Goal: Information Seeking & Learning: Learn about a topic

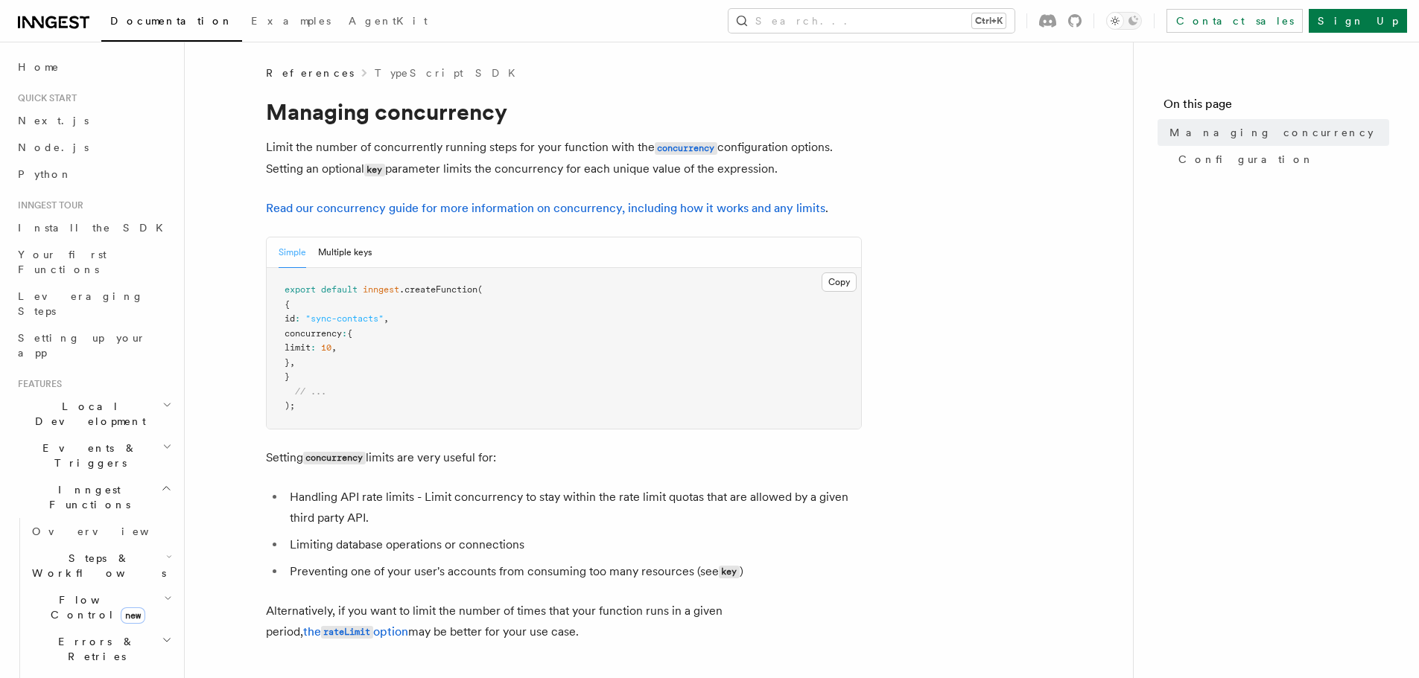
scroll to position [298, 0]
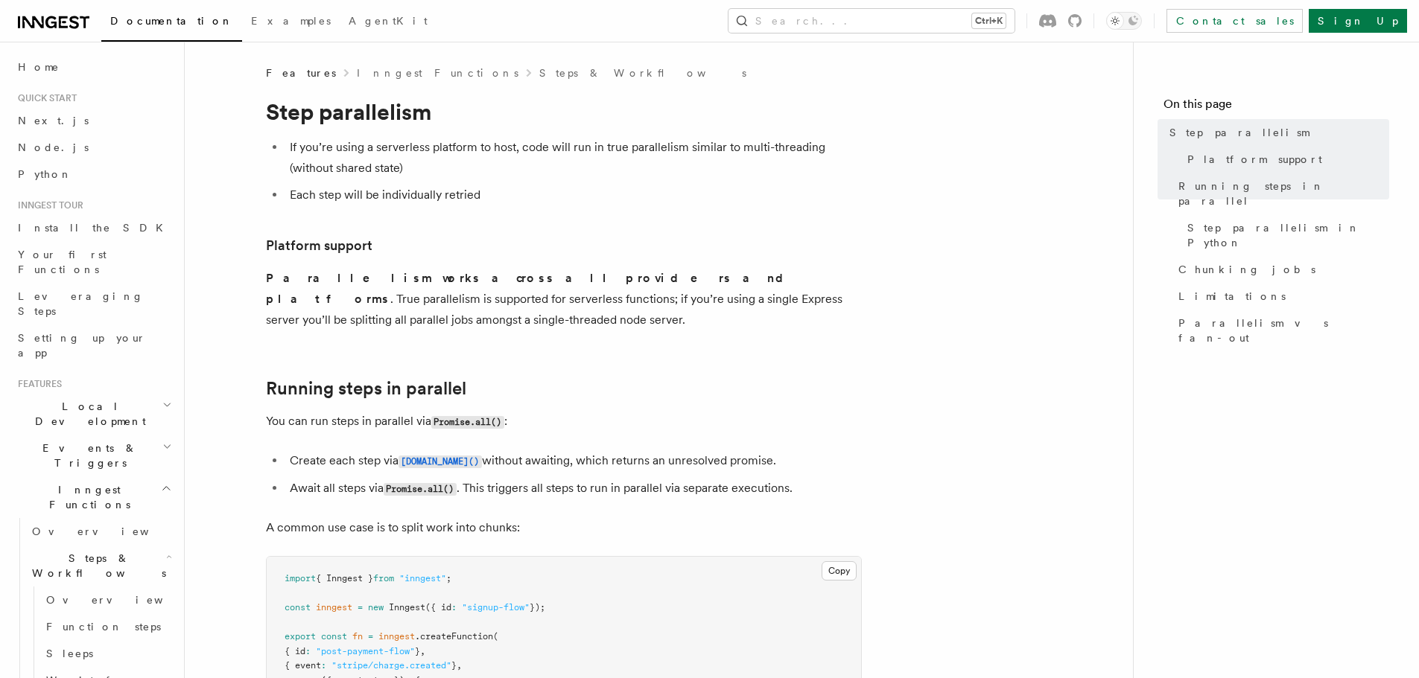
click at [369, 117] on h1 "Step parallelism" at bounding box center [564, 111] width 596 height 27
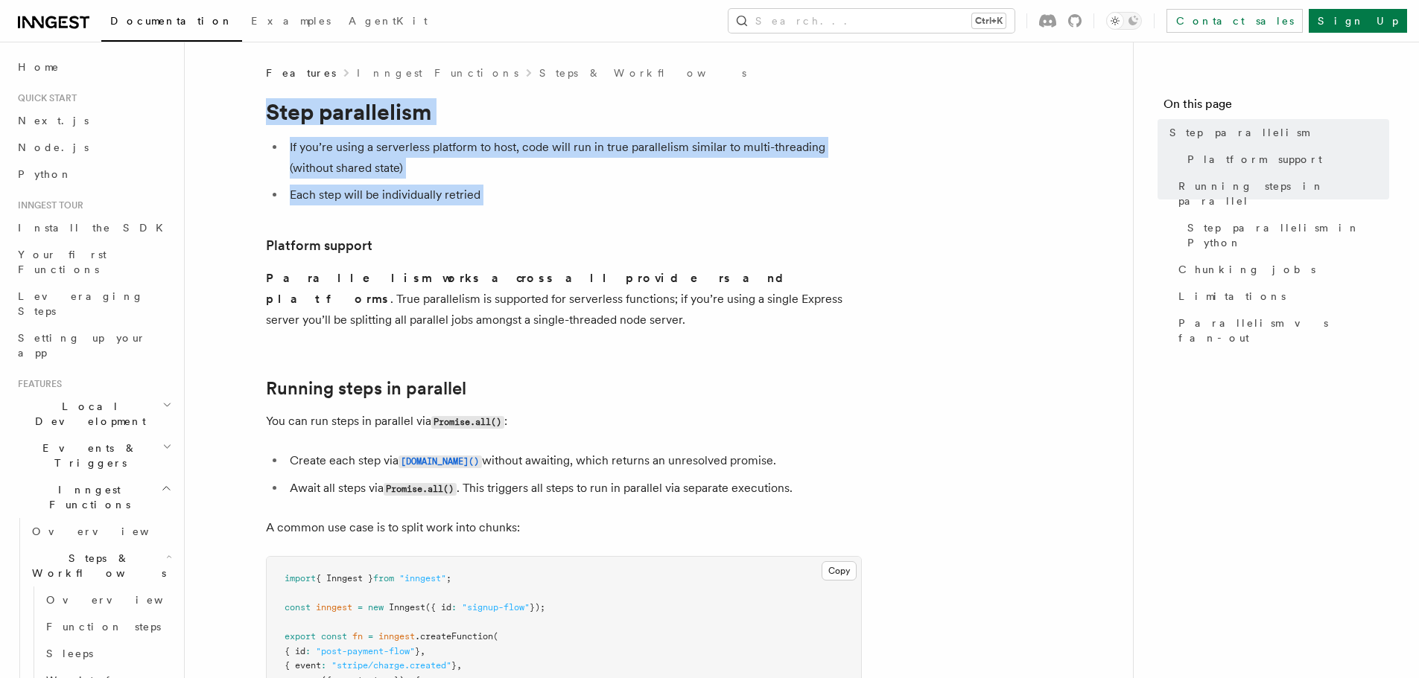
drag, startPoint x: 369, startPoint y: 117, endPoint x: 453, endPoint y: 194, distance: 113.9
copy article "Step parallelism If you’re using a serverless platform to host, code will run i…"
click at [322, 115] on h1 "Step parallelism" at bounding box center [564, 111] width 596 height 27
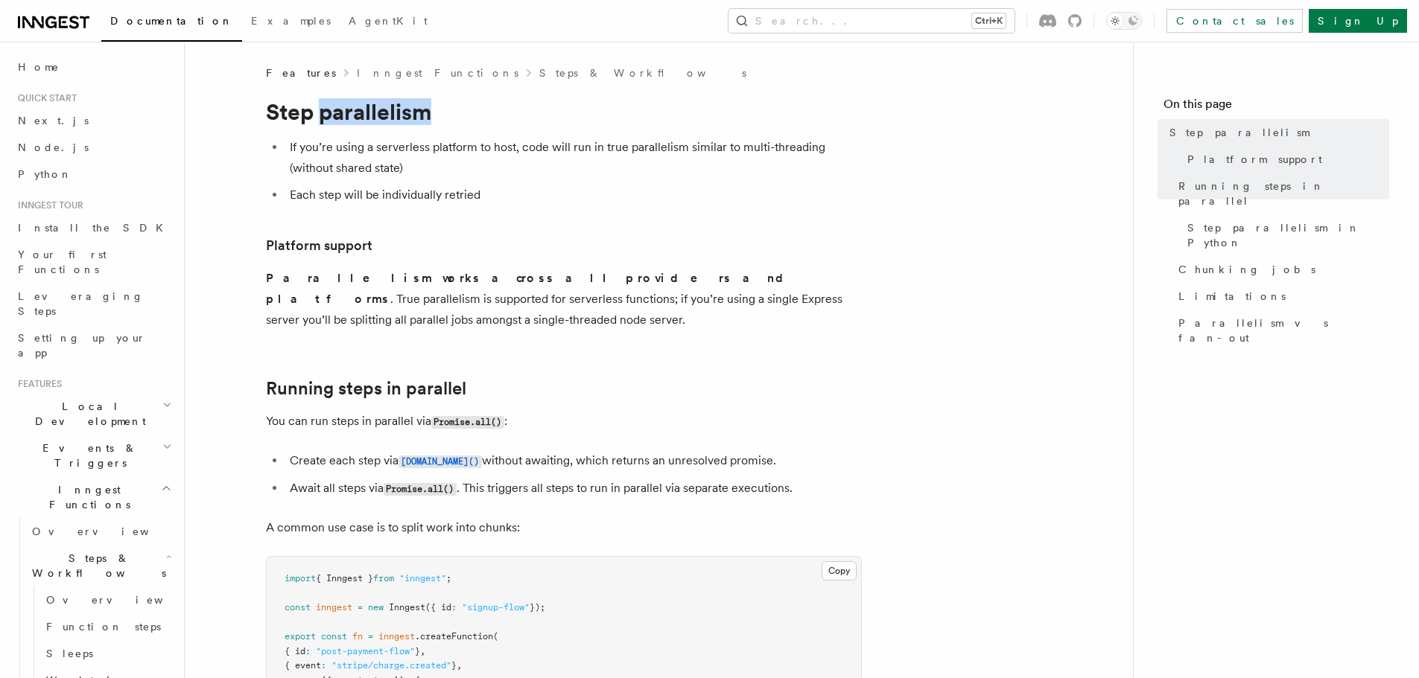
click at [322, 115] on h1 "Step parallelism" at bounding box center [564, 111] width 596 height 27
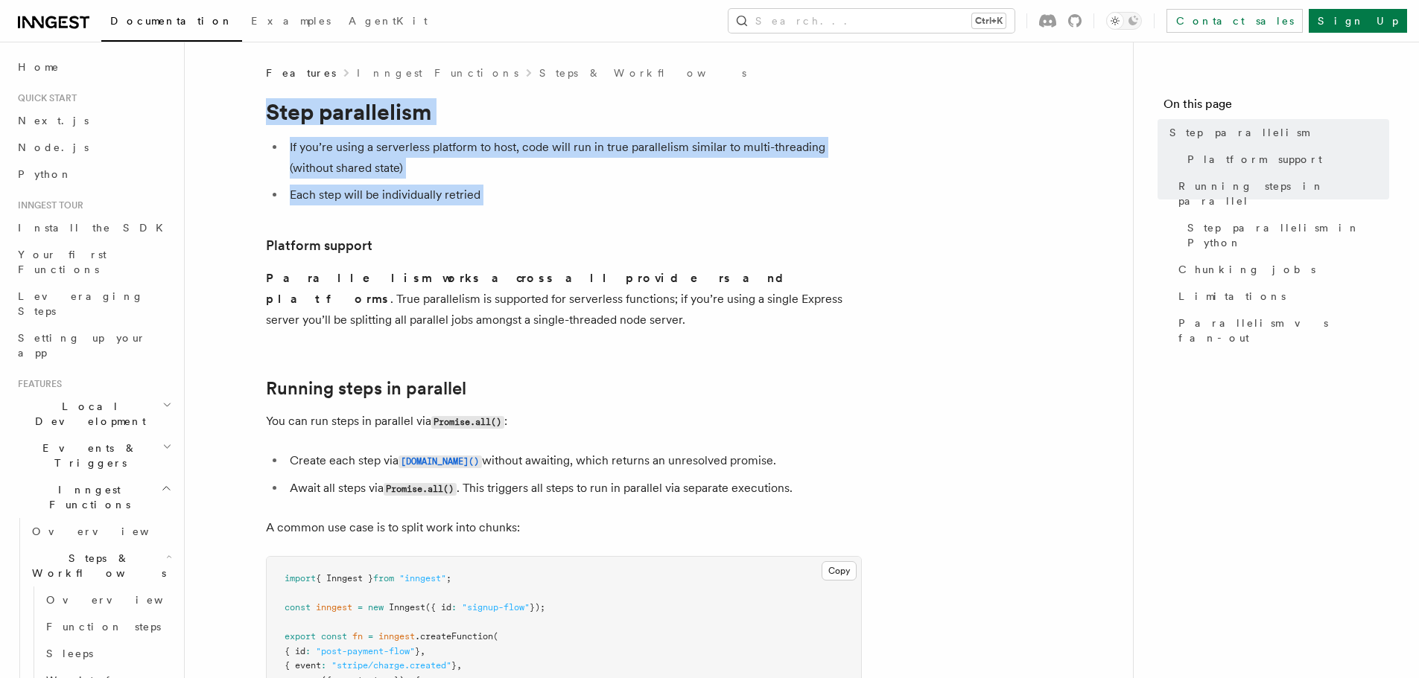
drag, startPoint x: 322, startPoint y: 115, endPoint x: 388, endPoint y: 190, distance: 99.2
click at [351, 249] on link "Platform support" at bounding box center [319, 245] width 106 height 21
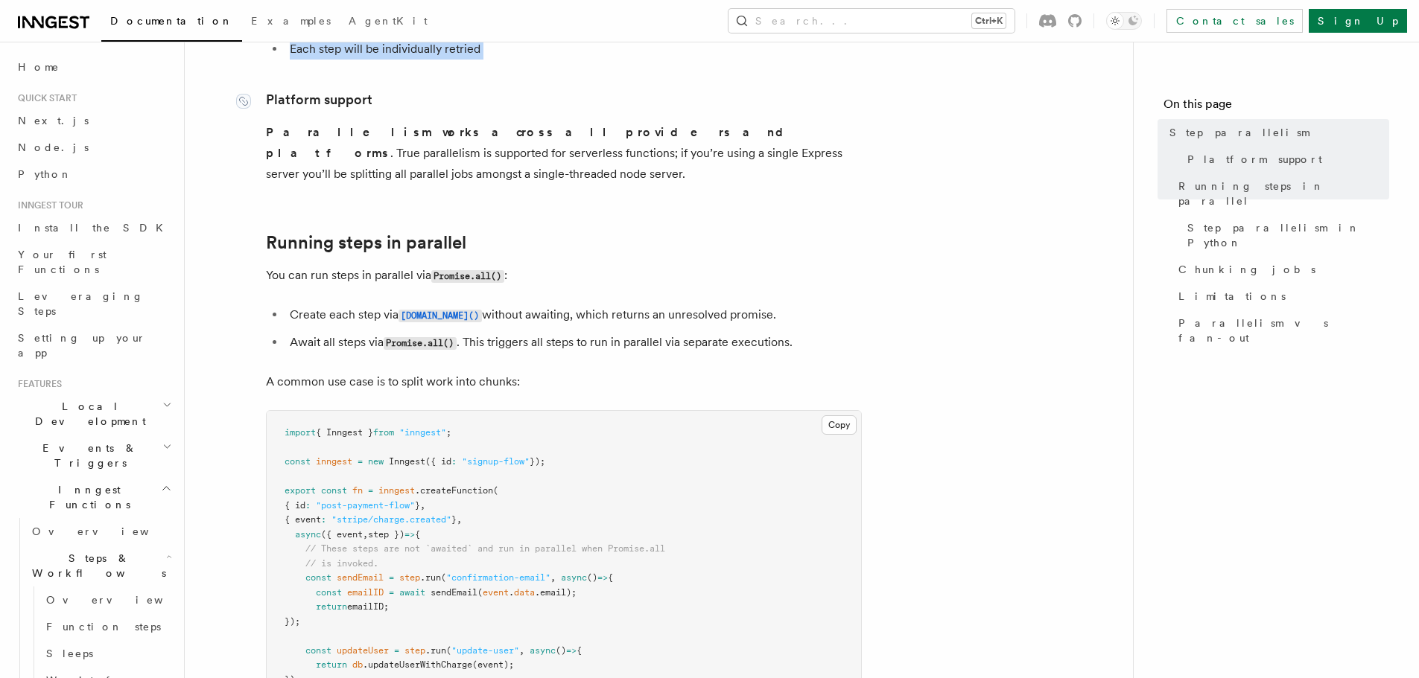
scroll to position [164, 0]
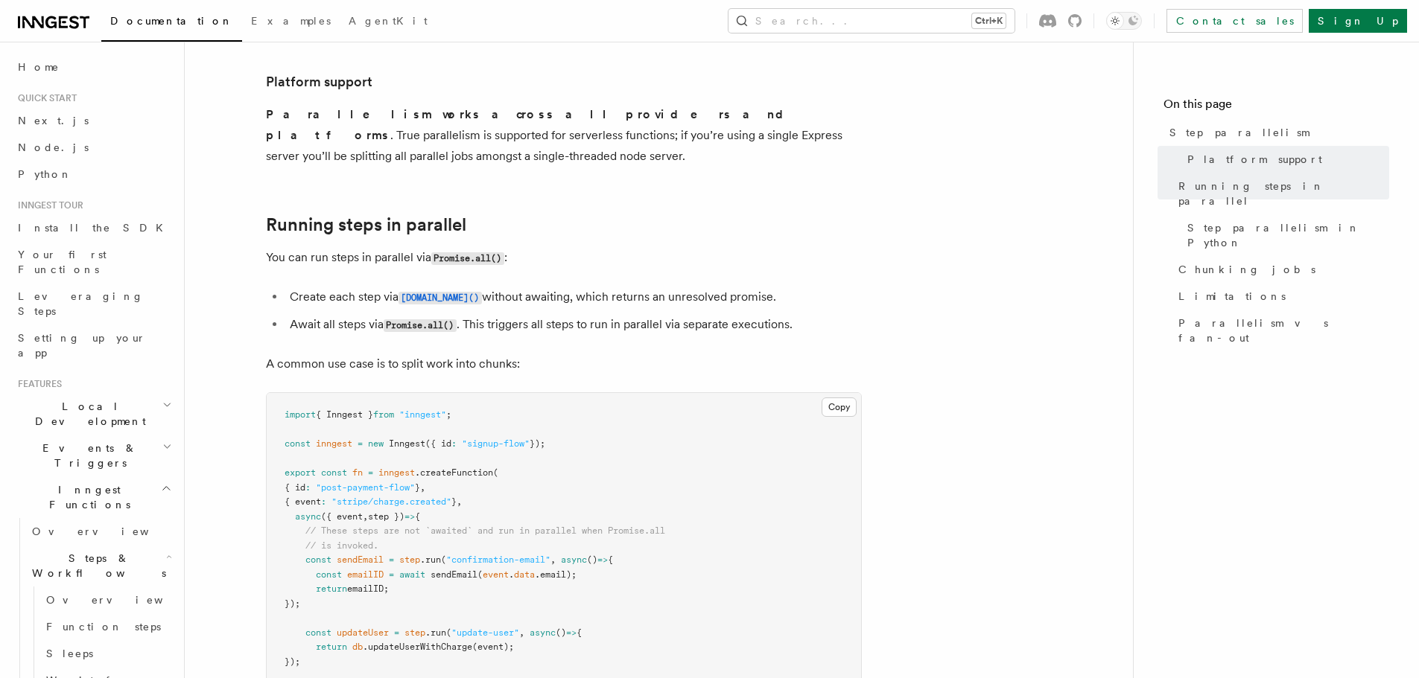
click at [462, 81] on h3 "Platform support" at bounding box center [564, 81] width 596 height 21
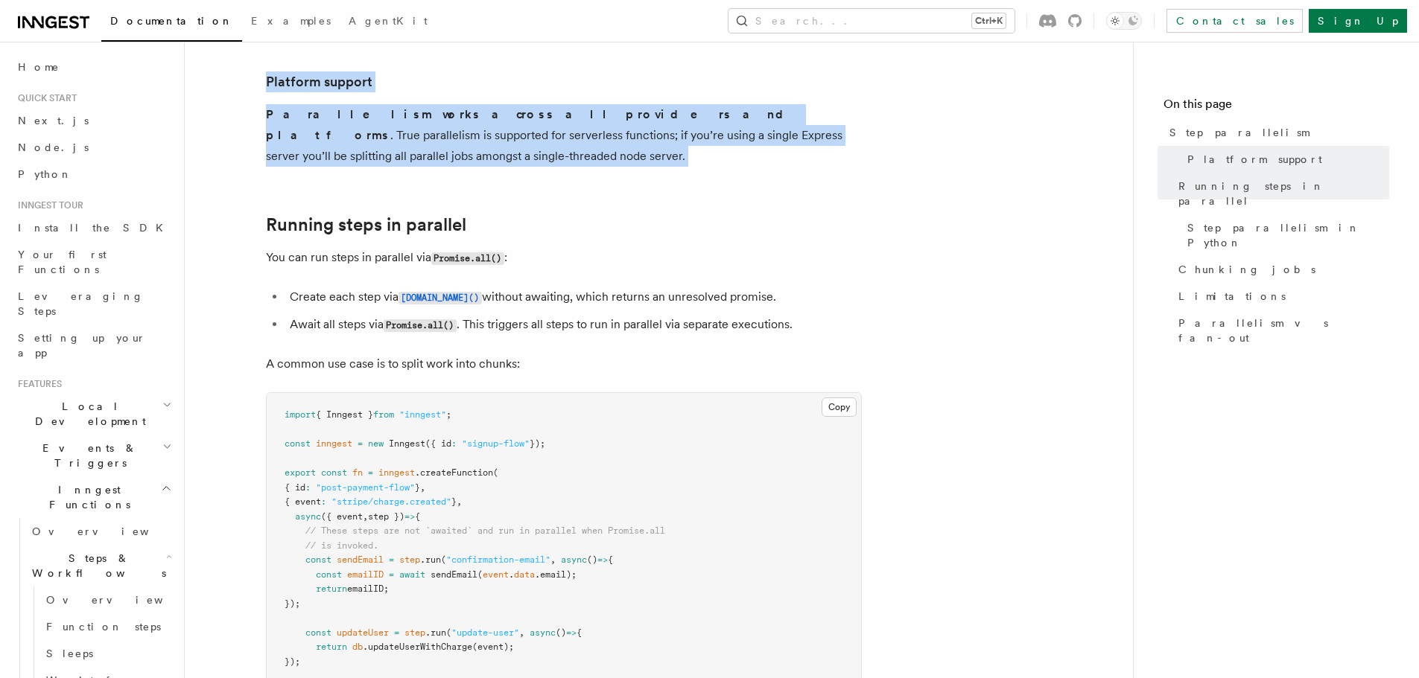
drag, startPoint x: 462, startPoint y: 81, endPoint x: 529, endPoint y: 126, distance: 80.6
copy article "Platform support Parallelism works across all providers and platforms . True pa…"
click at [360, 247] on p "You can run steps in parallel via Promise.all() :" at bounding box center [564, 258] width 596 height 22
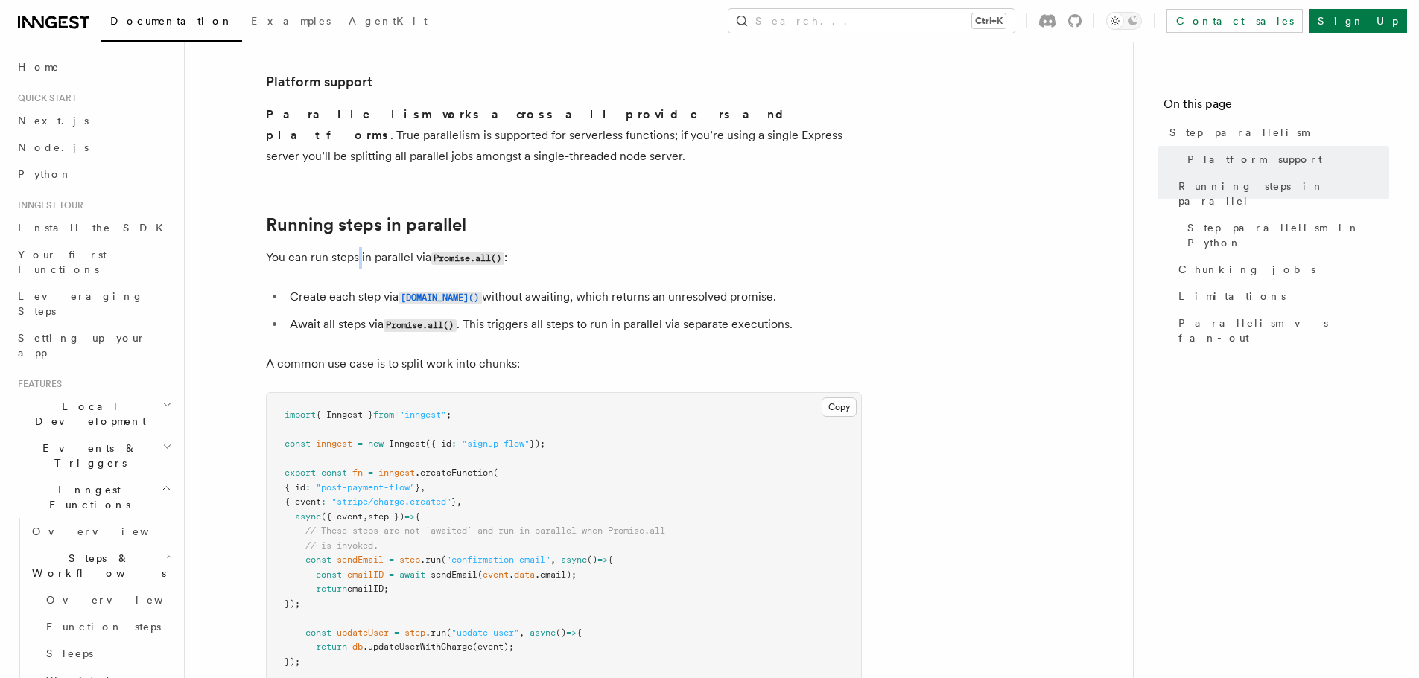
click at [360, 247] on p "You can run steps in parallel via Promise.all() :" at bounding box center [564, 258] width 596 height 22
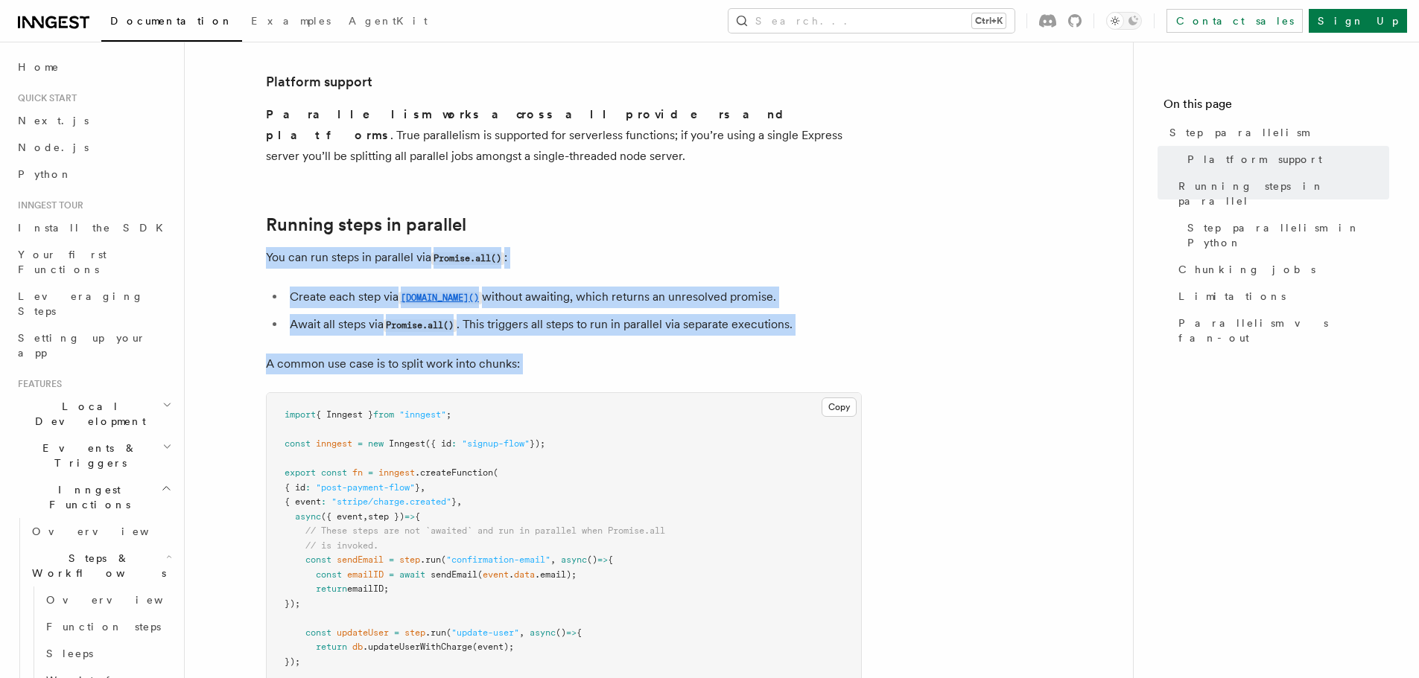
drag, startPoint x: 360, startPoint y: 229, endPoint x: 523, endPoint y: 329, distance: 191.2
copy article "You can run steps in parallel via Promise.all() : Create each step via [DOMAIN_…"
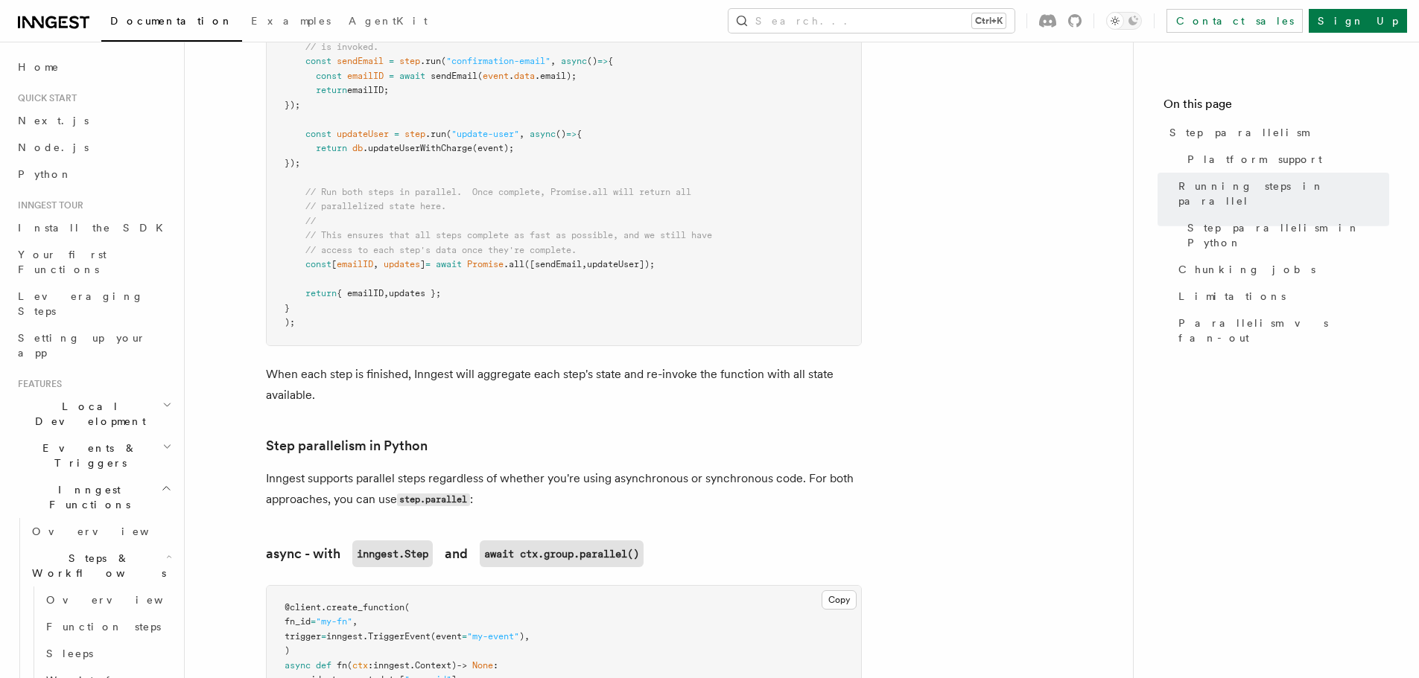
scroll to position [685, 0]
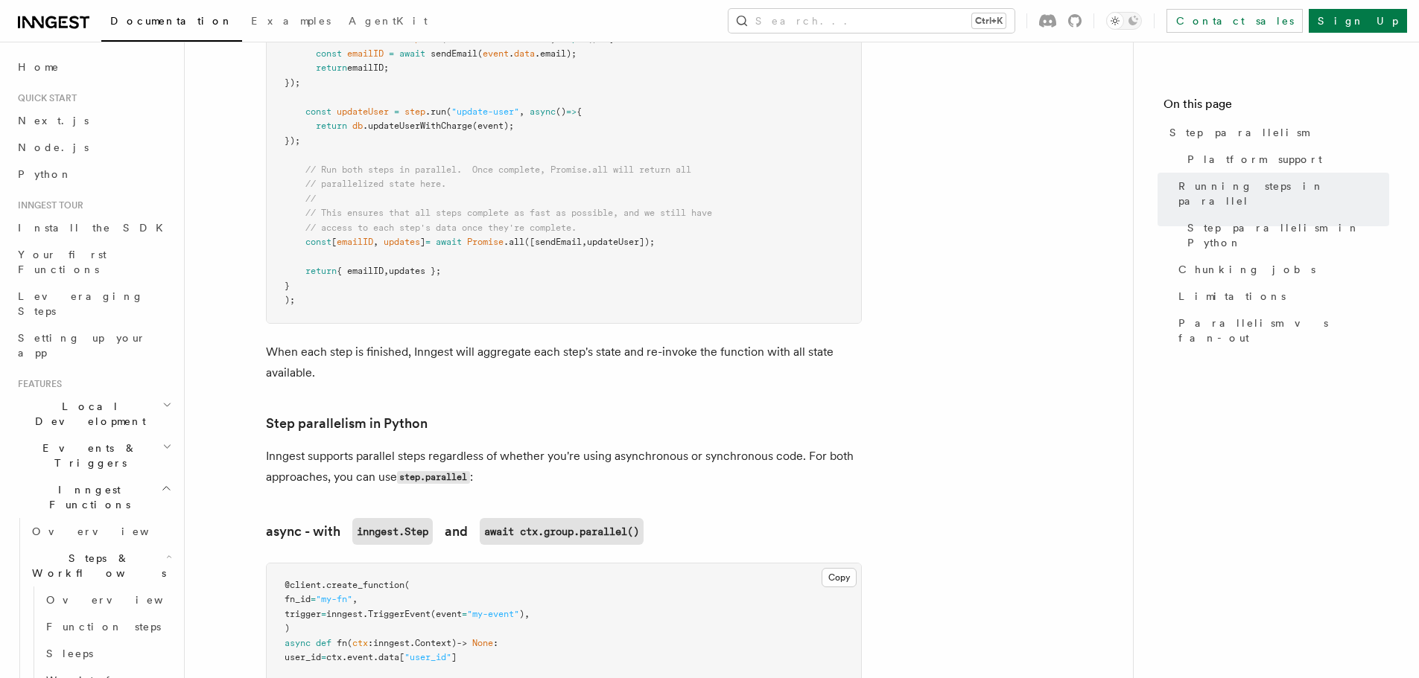
click at [372, 342] on p "When each step is finished, Inngest will aggregate each step's state and re-inv…" at bounding box center [564, 363] width 596 height 42
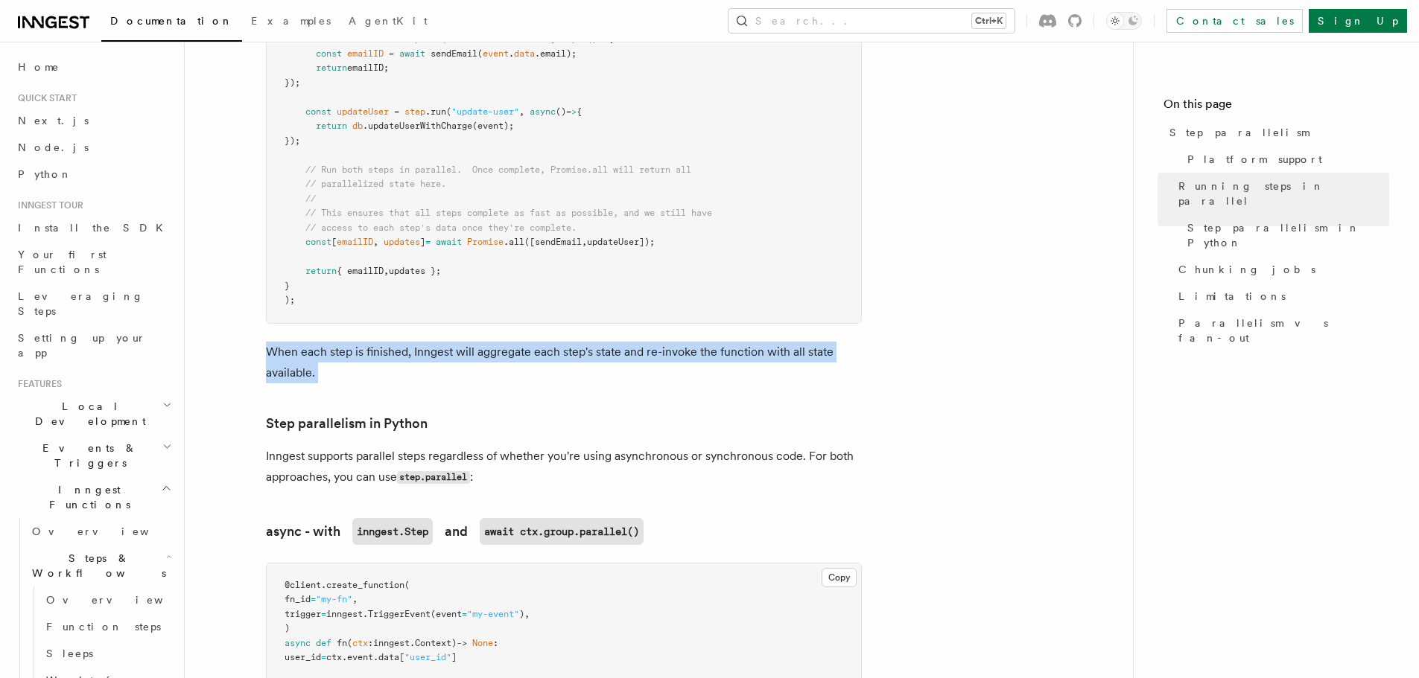
click at [372, 342] on p "When each step is finished, Inngest will aggregate each step's state and re-inv…" at bounding box center [564, 363] width 596 height 42
copy article "When each step is finished, Inngest will aggregate each step's state and re-inv…"
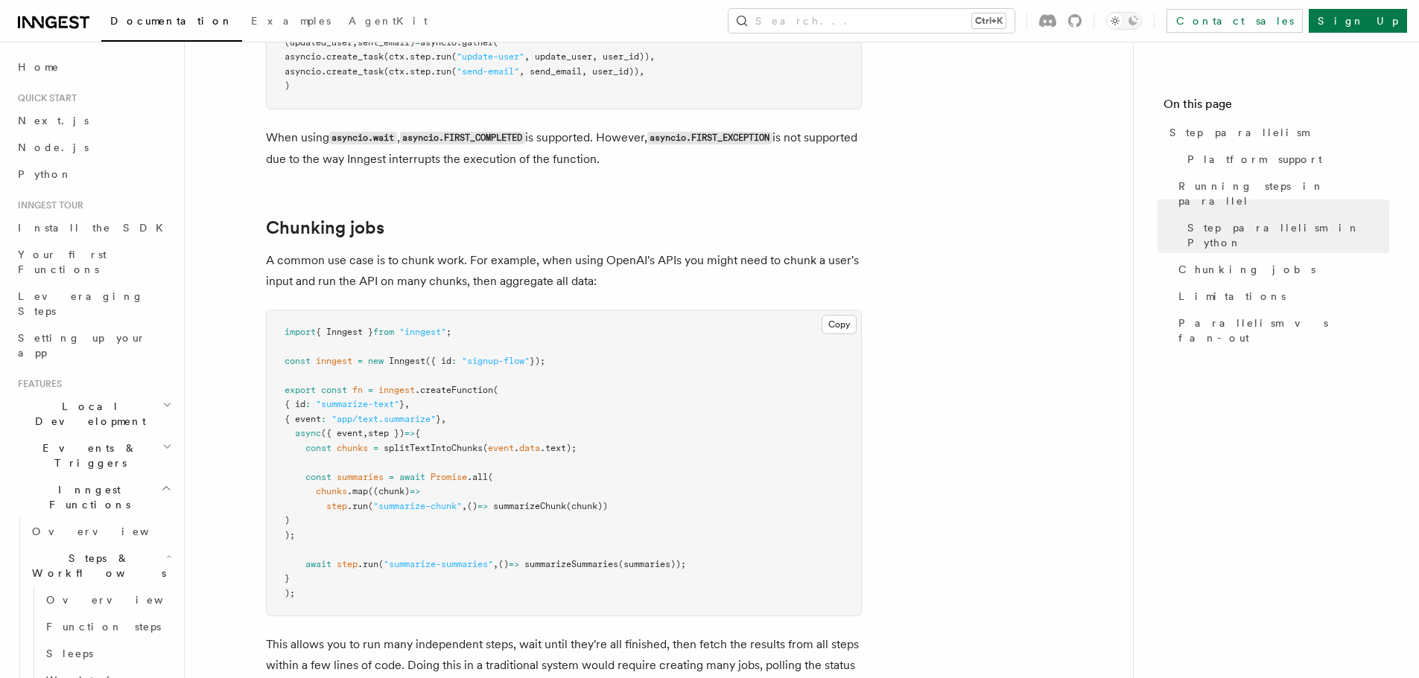
scroll to position [1951, 0]
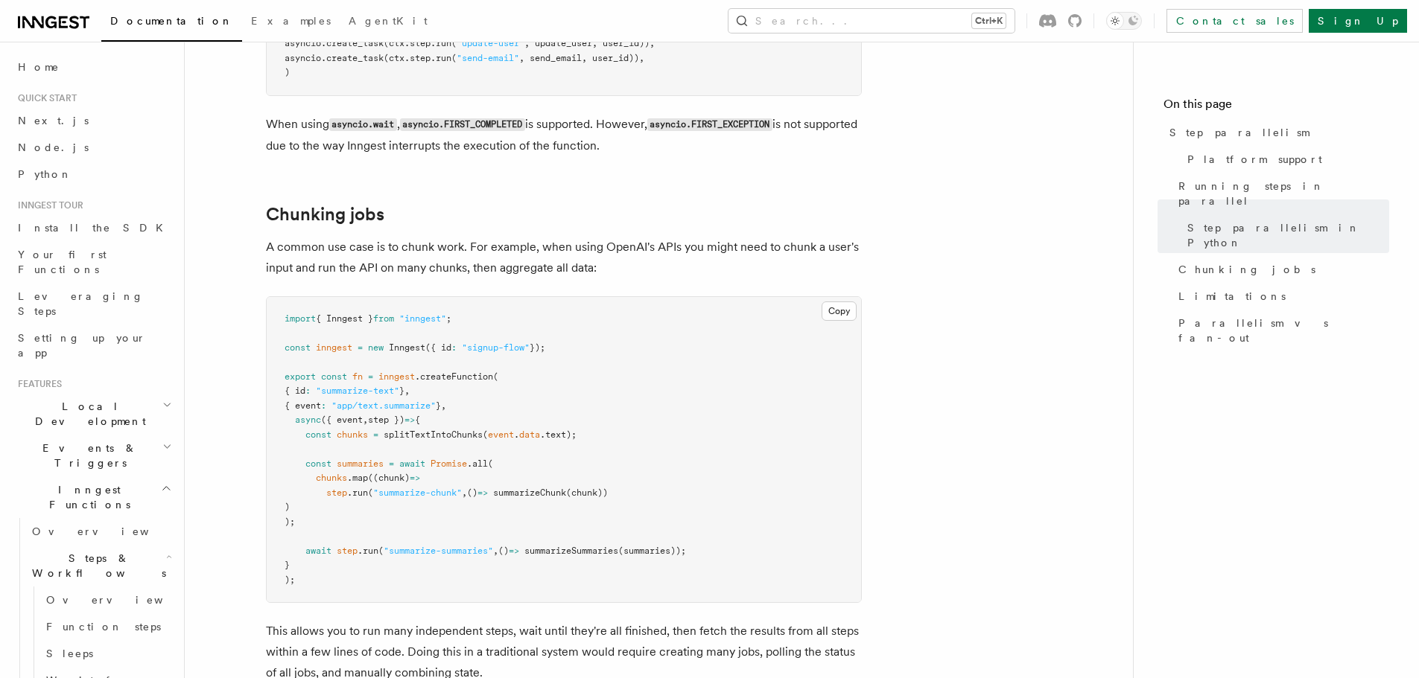
click at [444, 237] on p "A common use case is to chunk work. For example, when using OpenAI's APIs you m…" at bounding box center [564, 258] width 596 height 42
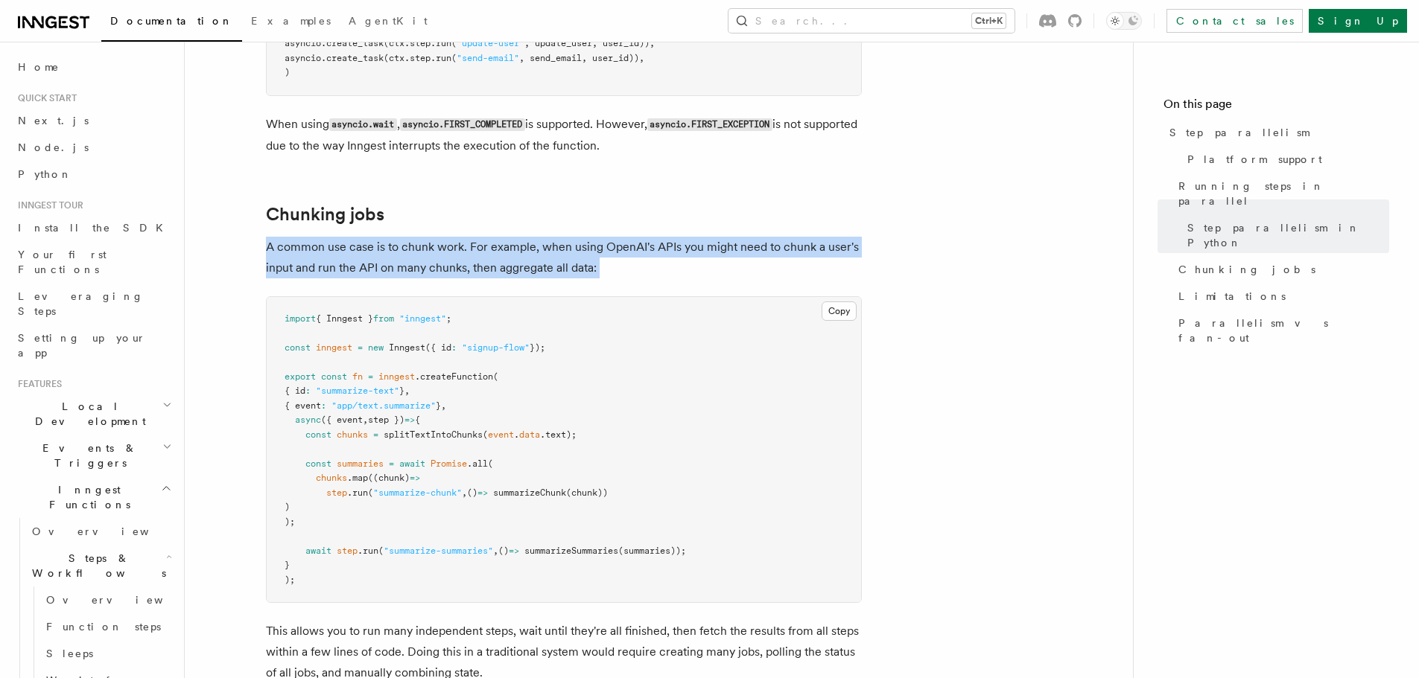
click at [444, 237] on p "A common use case is to chunk work. For example, when using OpenAI's APIs you m…" at bounding box center [564, 258] width 596 height 42
copy article "A common use case is to chunk work. For example, when using OpenAI's APIs you m…"
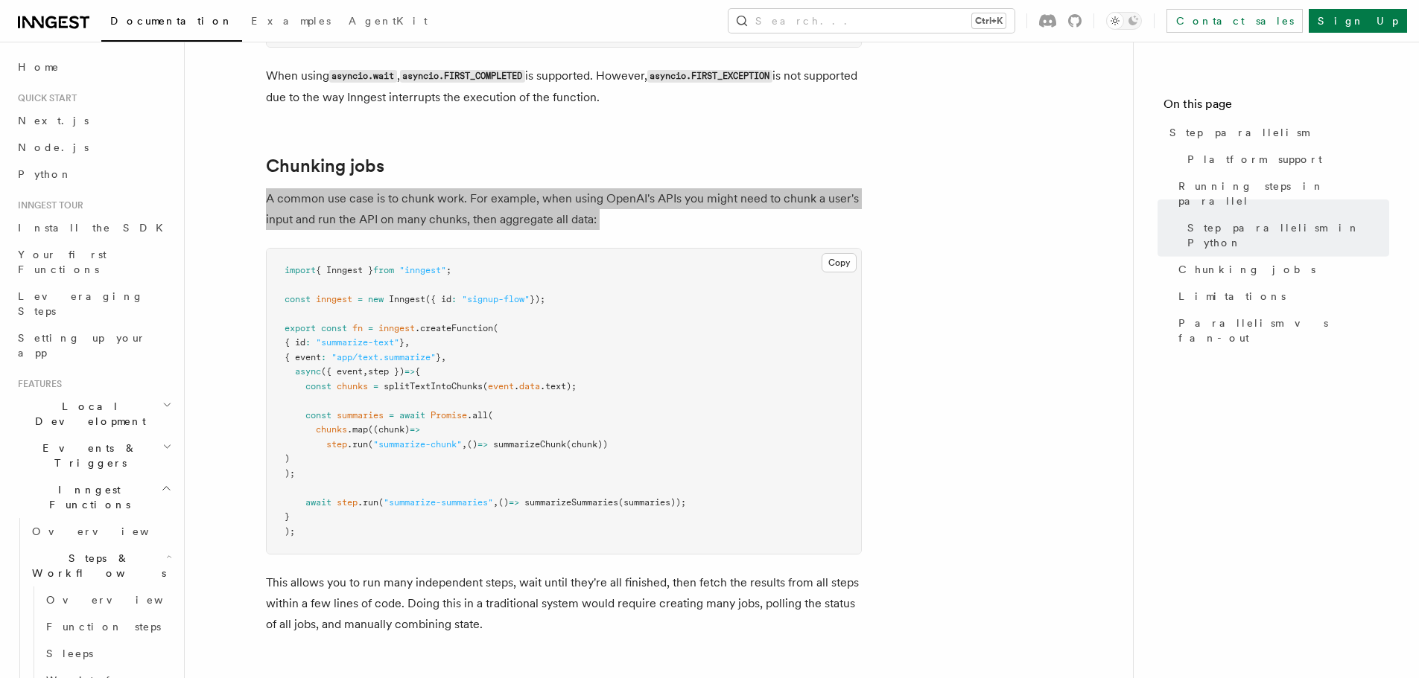
scroll to position [2026, 0]
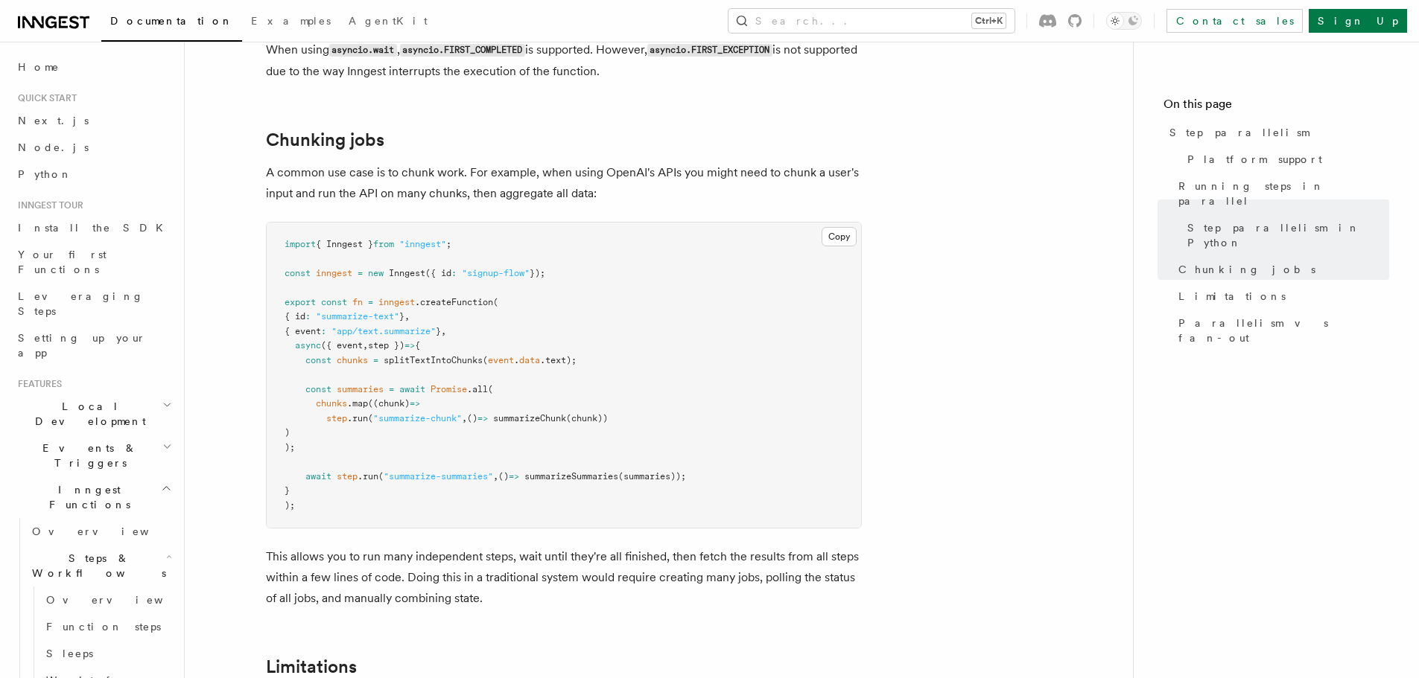
click at [437, 547] on p "This allows you to run many independent steps, wait until they're all finished,…" at bounding box center [564, 578] width 596 height 63
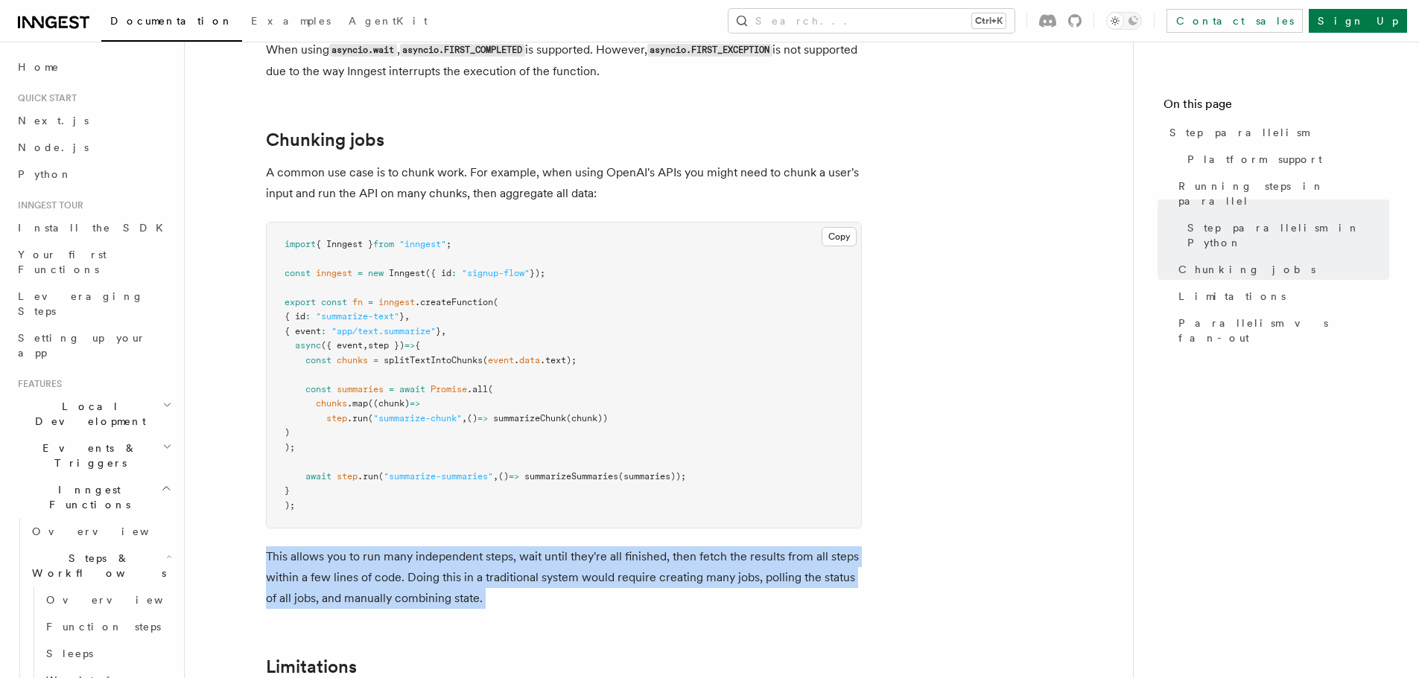
drag, startPoint x: 437, startPoint y: 541, endPoint x: 454, endPoint y: 561, distance: 26.5
click at [454, 561] on p "This allows you to run many independent steps, wait until they're all finished,…" at bounding box center [564, 578] width 596 height 63
copy article "This allows you to run many independent steps, wait until they're all finished,…"
